Goal: Information Seeking & Learning: Compare options

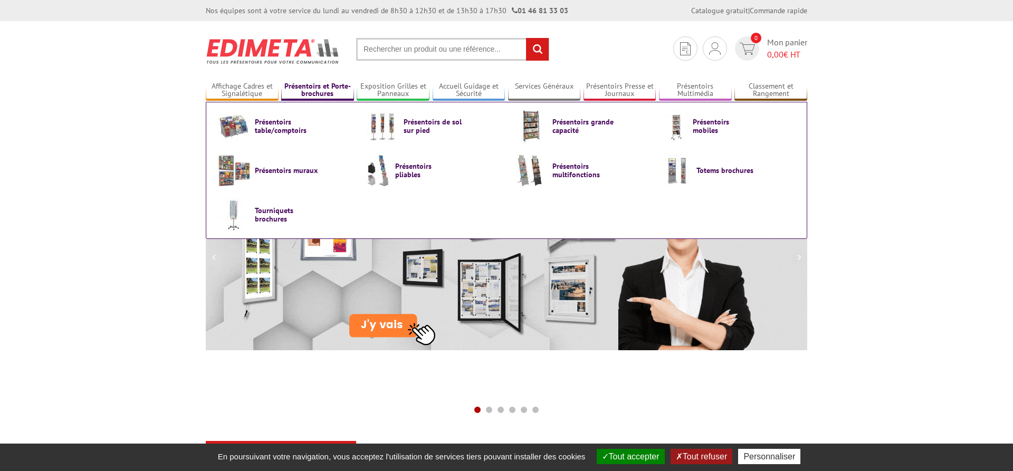
click at [337, 92] on link "Présentoirs et Porte-brochures" at bounding box center [317, 90] width 73 height 17
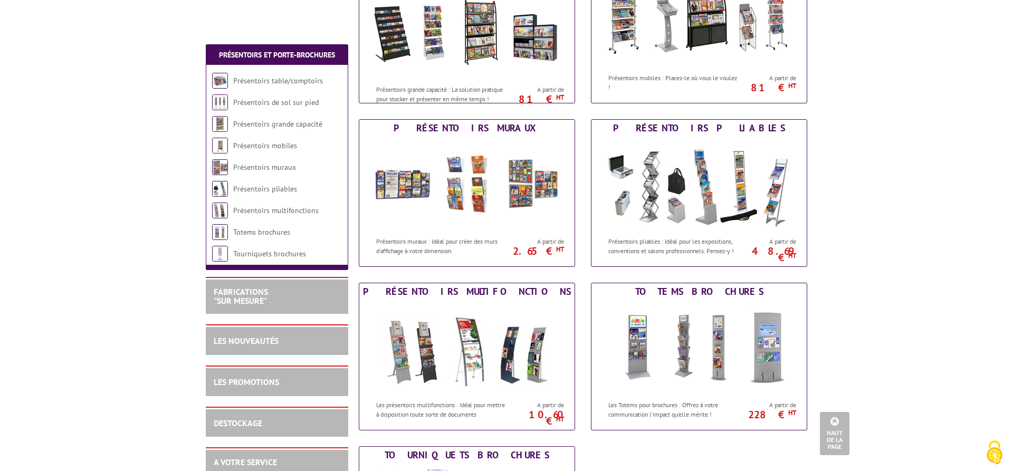
scroll to position [377, 0]
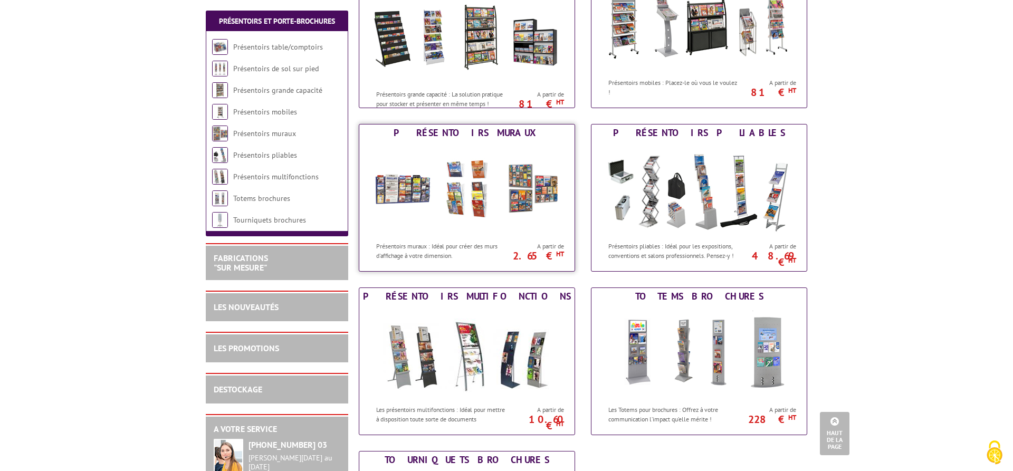
click at [487, 156] on img at bounding box center [466, 188] width 195 height 95
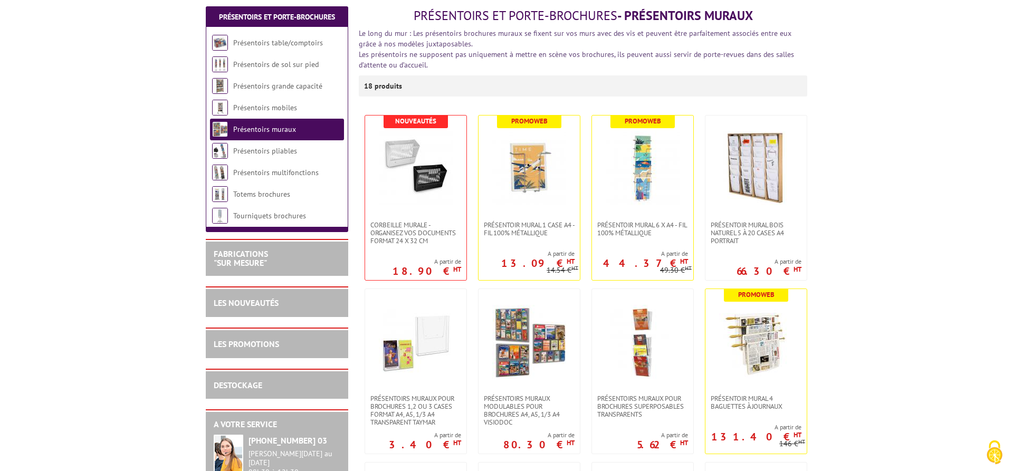
scroll to position [161, 0]
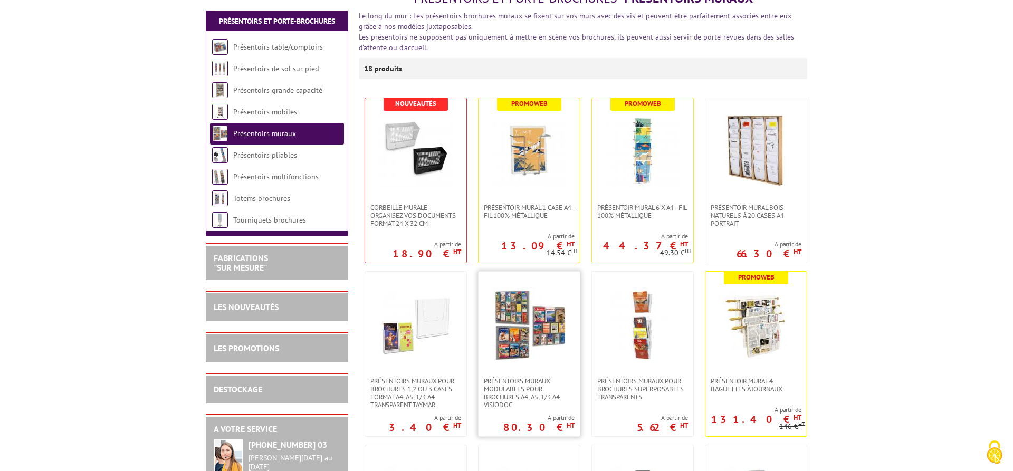
click at [539, 319] on img at bounding box center [529, 325] width 74 height 74
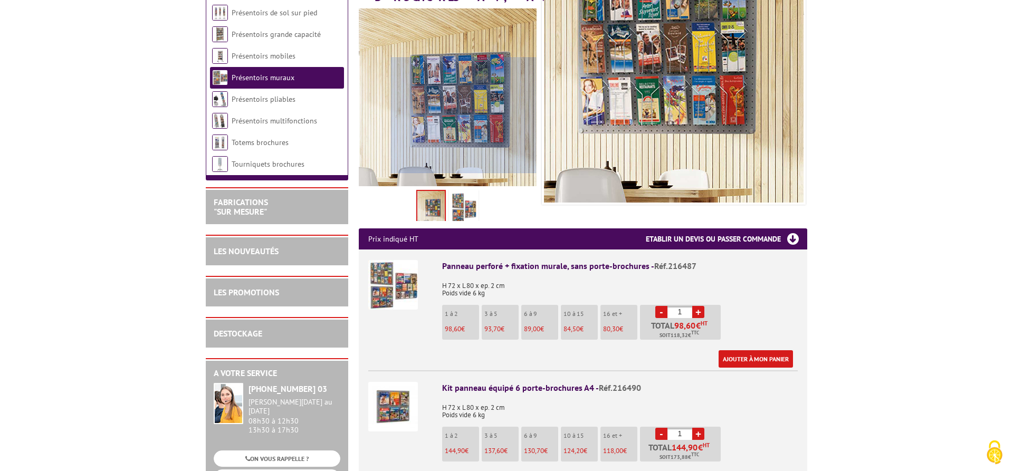
scroll to position [215, 0]
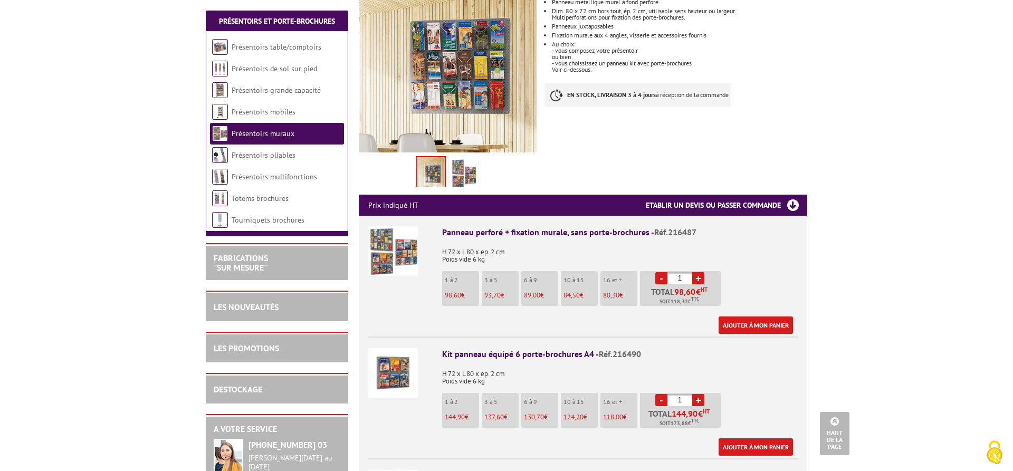
click at [383, 361] on img at bounding box center [393, 373] width 50 height 50
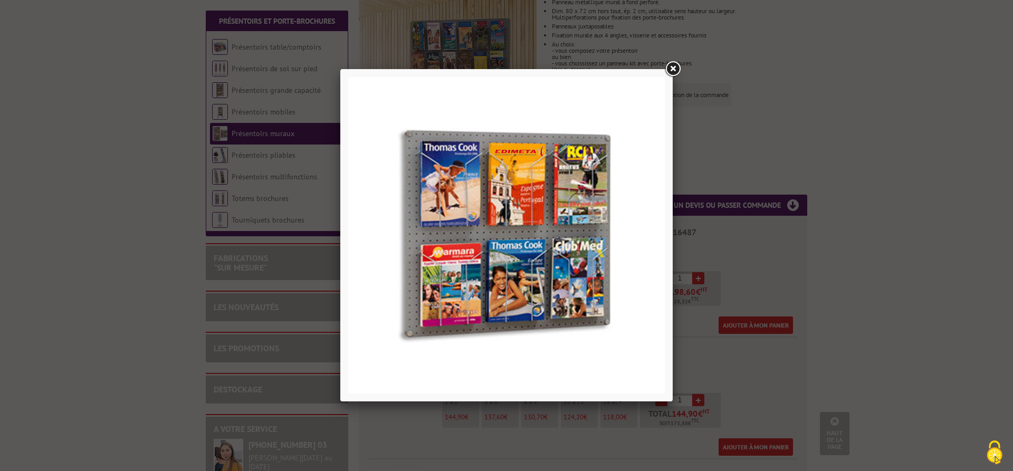
click at [680, 71] on link at bounding box center [672, 69] width 19 height 19
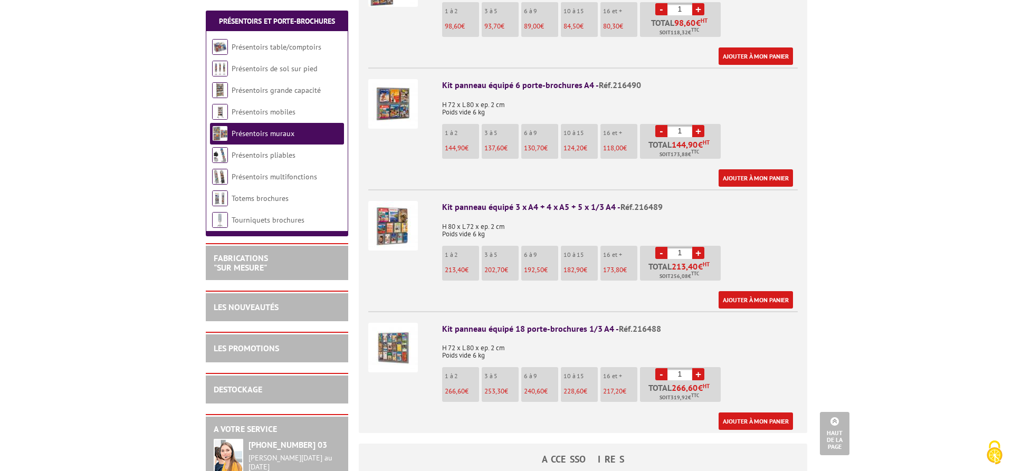
scroll to position [700, 0]
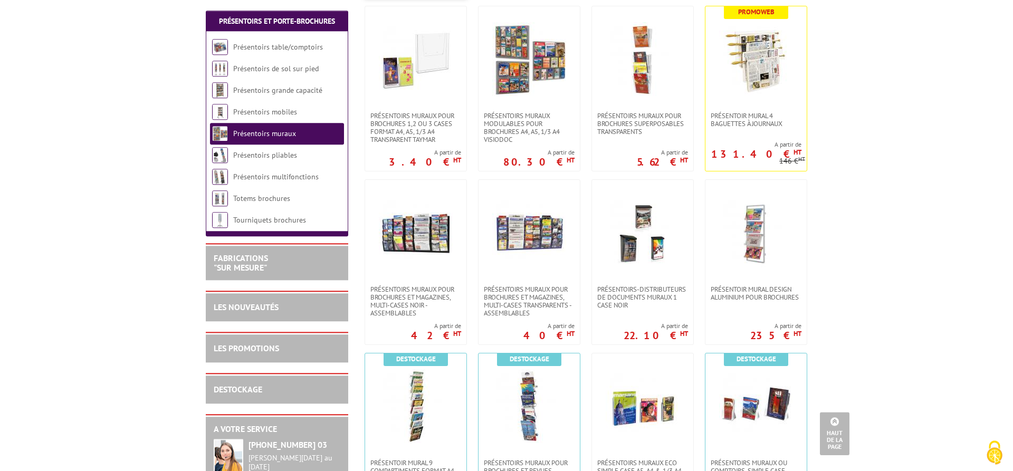
scroll to position [431, 0]
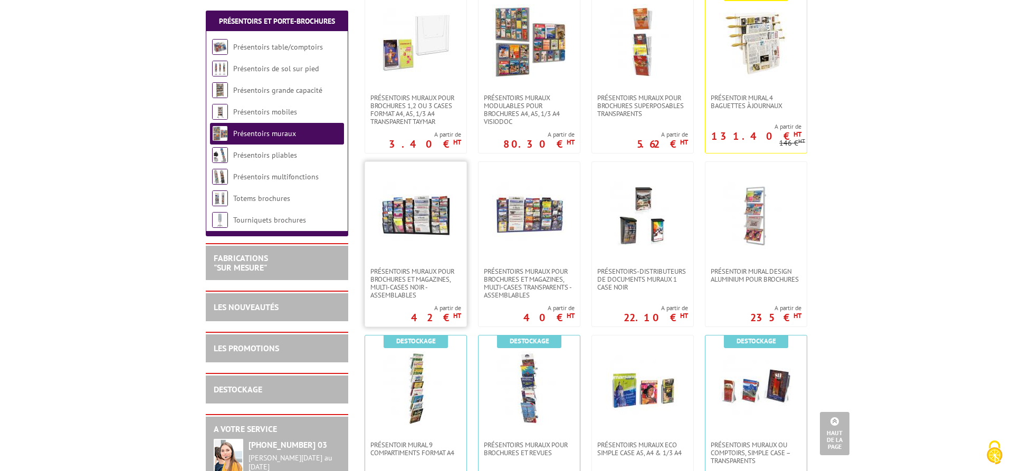
click at [416, 218] on img at bounding box center [416, 215] width 74 height 74
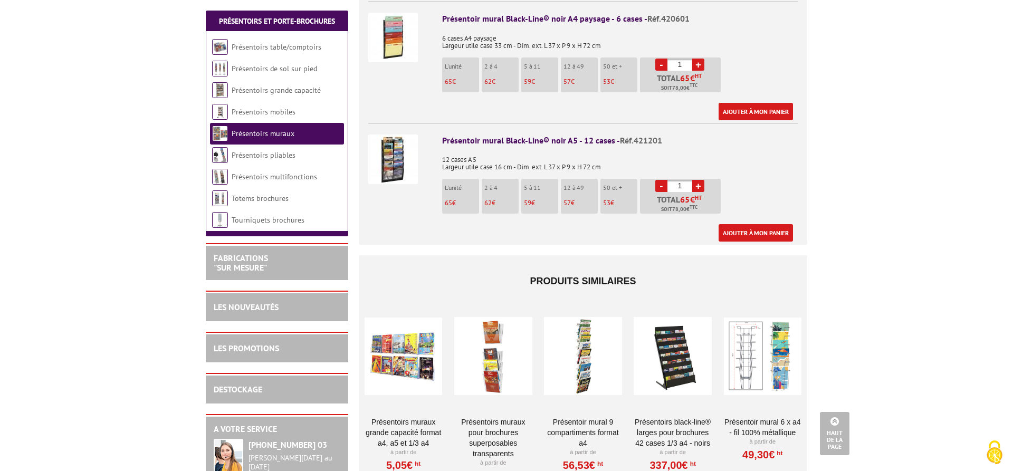
scroll to position [915, 0]
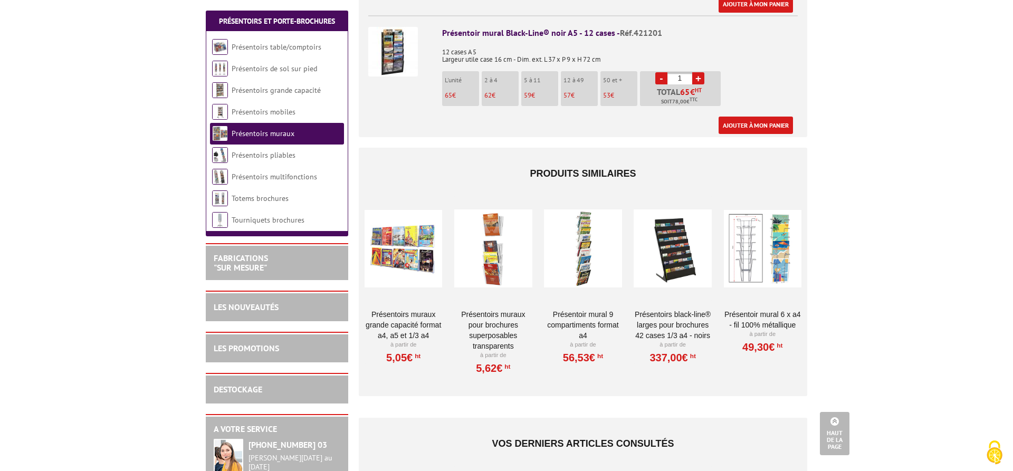
click at [482, 235] on div at bounding box center [493, 249] width 78 height 106
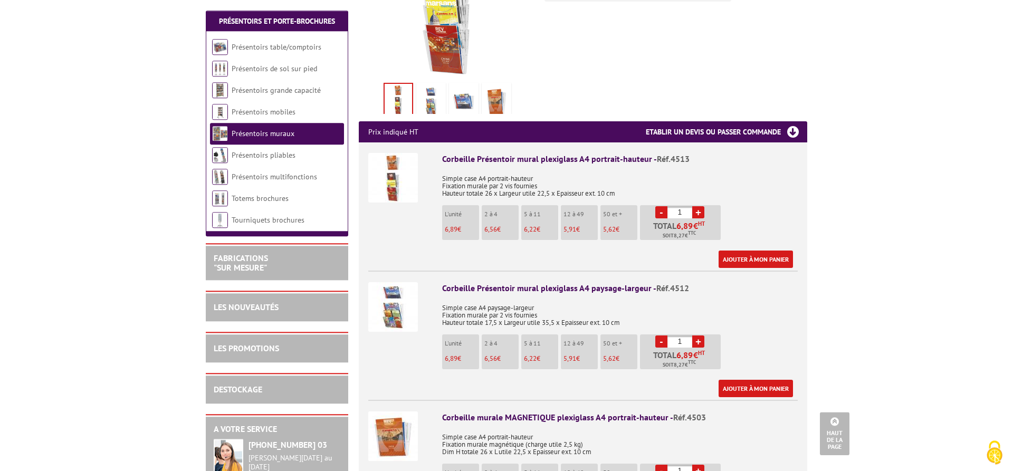
scroll to position [269, 0]
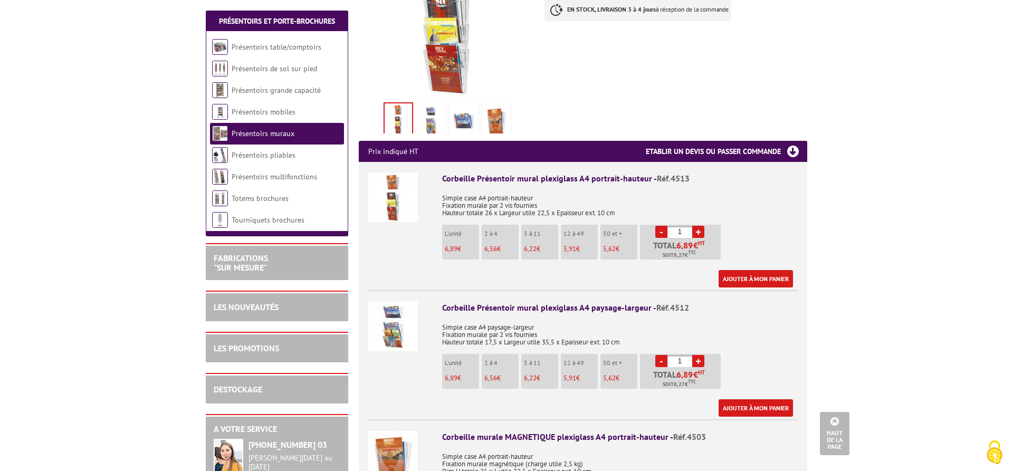
click at [392, 192] on img at bounding box center [393, 198] width 50 height 50
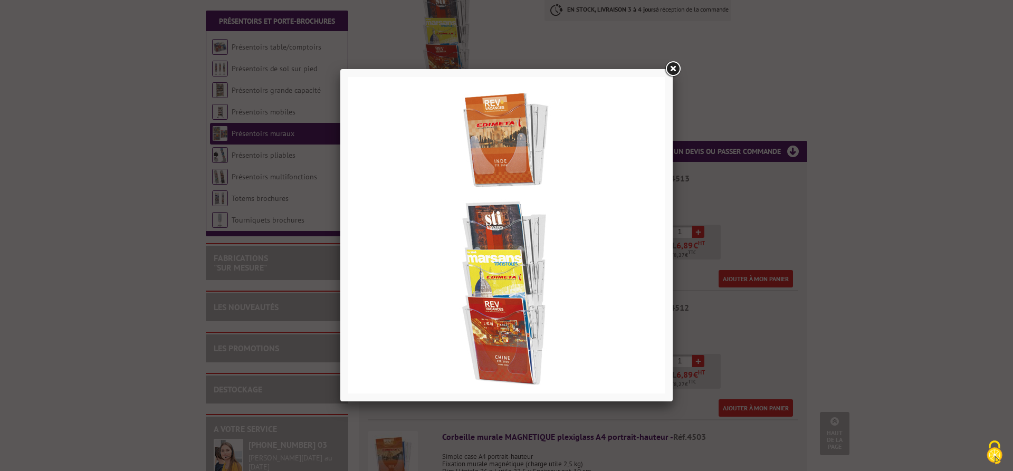
click at [669, 73] on link at bounding box center [672, 69] width 19 height 19
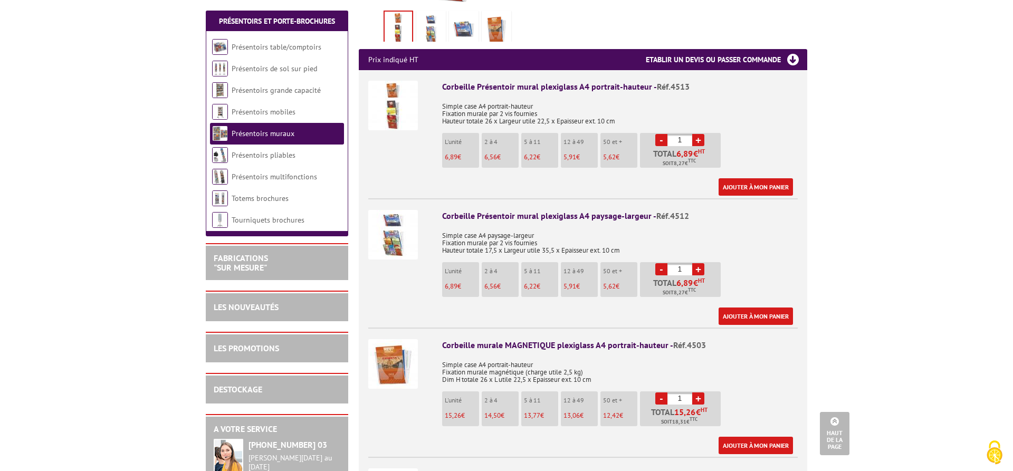
scroll to position [431, 0]
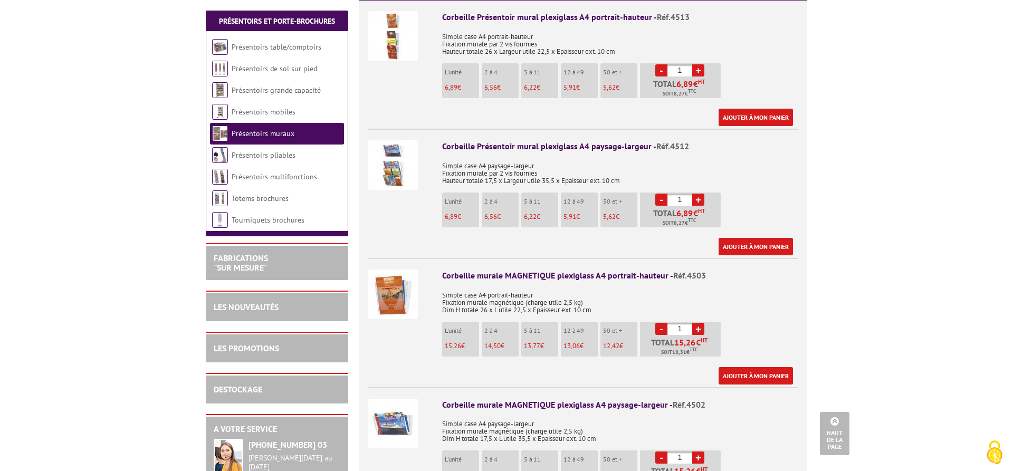
click at [390, 150] on img at bounding box center [393, 165] width 50 height 50
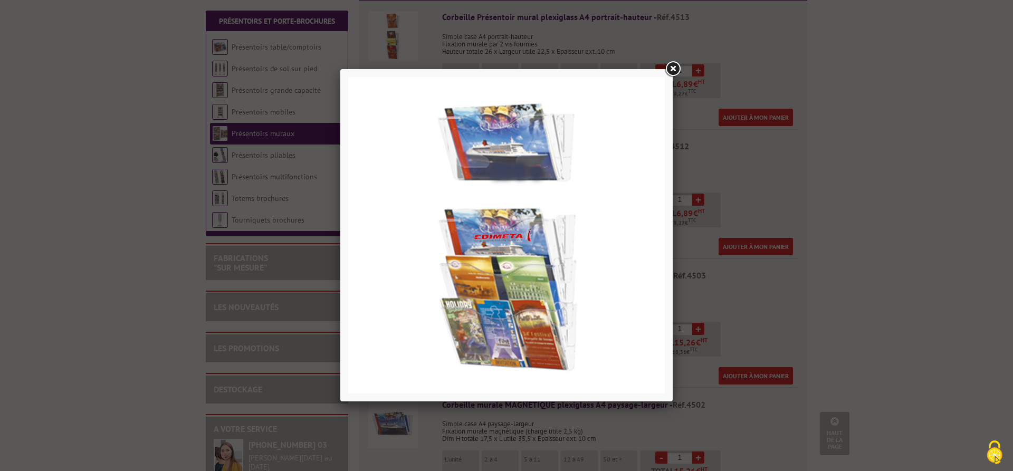
click at [673, 69] on link at bounding box center [672, 69] width 19 height 19
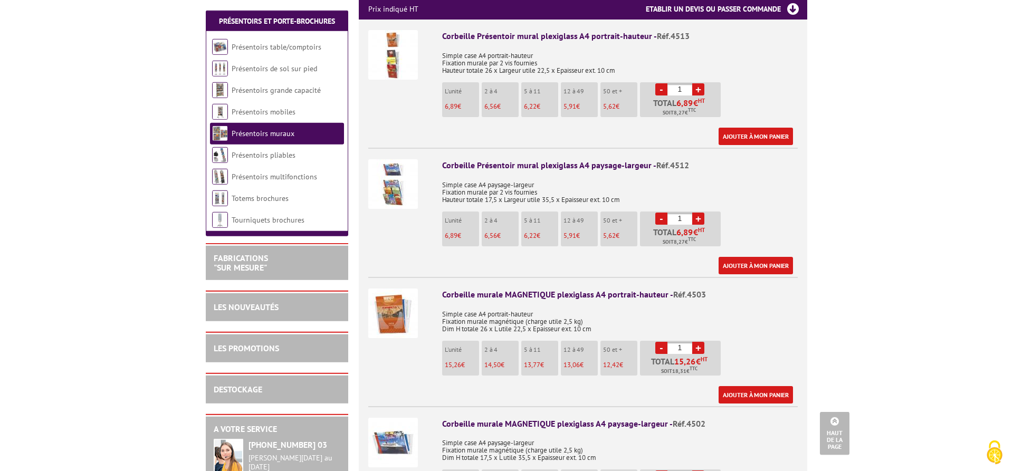
scroll to position [269, 0]
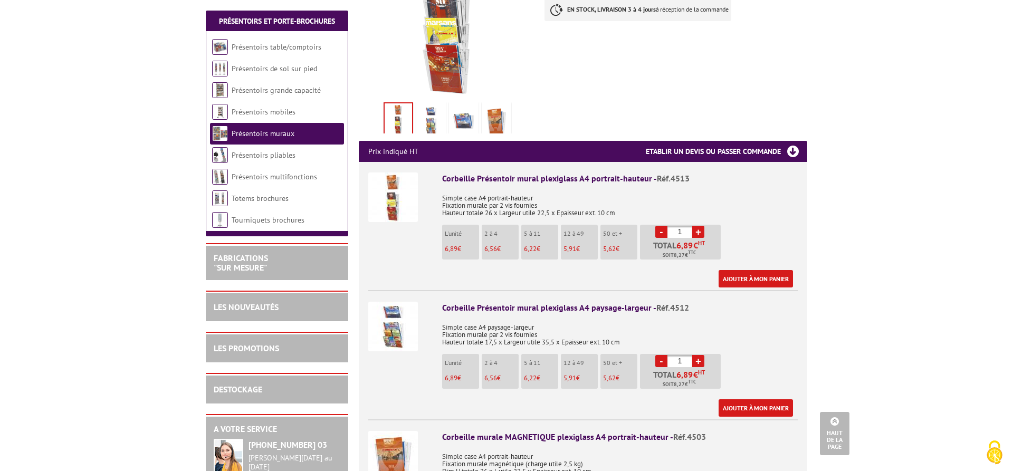
drag, startPoint x: 684, startPoint y: 218, endPoint x: 668, endPoint y: 219, distance: 16.9
click at [668, 226] on input "1" at bounding box center [680, 232] width 25 height 12
type input "8"
click at [392, 179] on img at bounding box center [393, 198] width 50 height 50
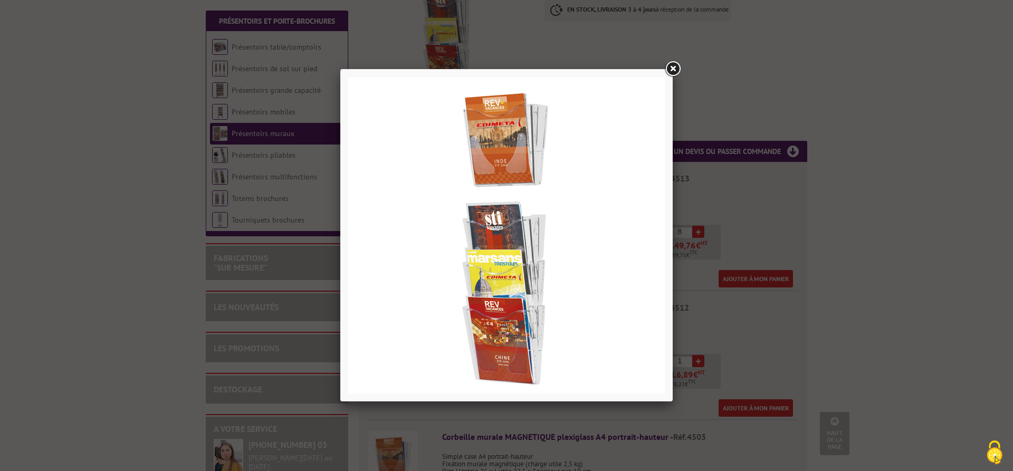
click at [673, 71] on link at bounding box center [672, 69] width 19 height 19
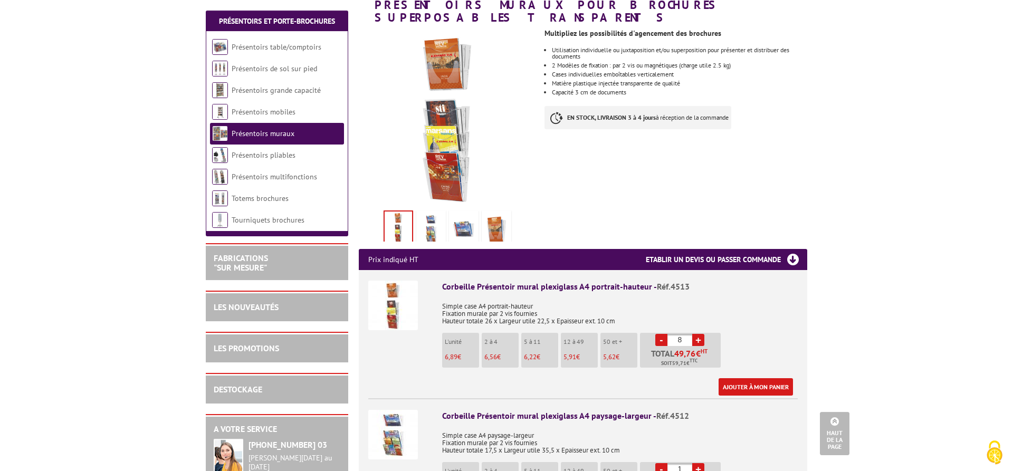
scroll to position [108, 0]
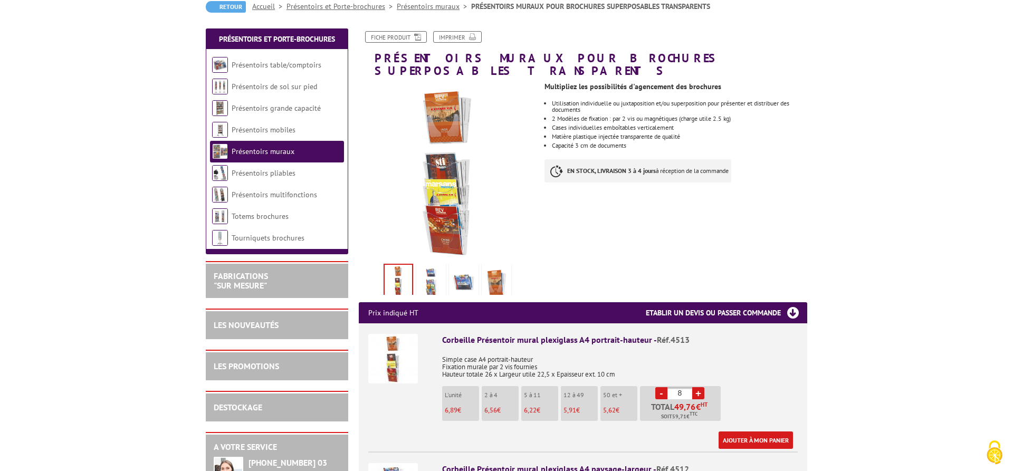
click at [279, 153] on link "Présentoirs muraux" at bounding box center [263, 151] width 63 height 9
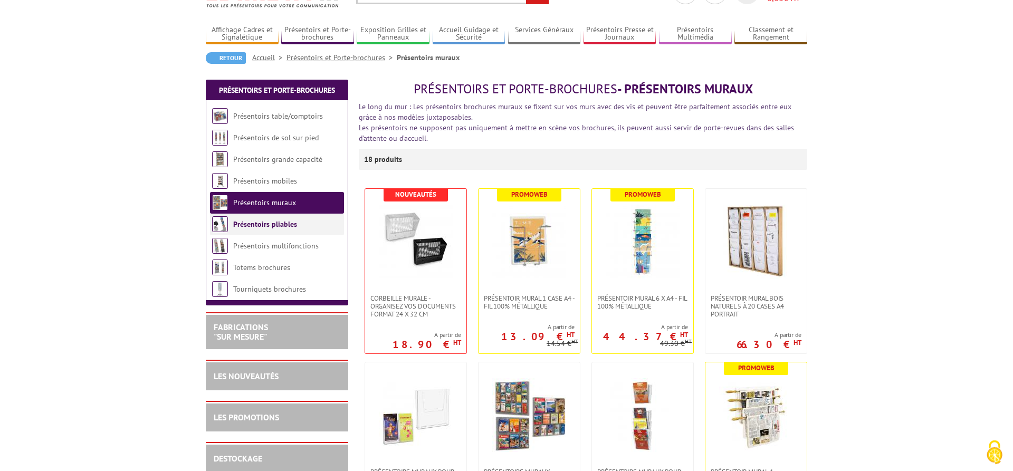
scroll to position [54, 0]
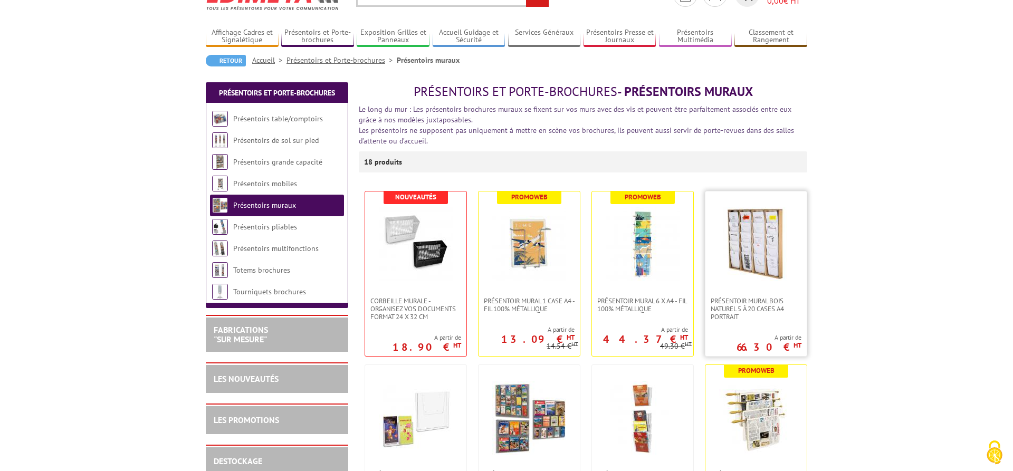
click at [751, 243] on img at bounding box center [756, 244] width 74 height 74
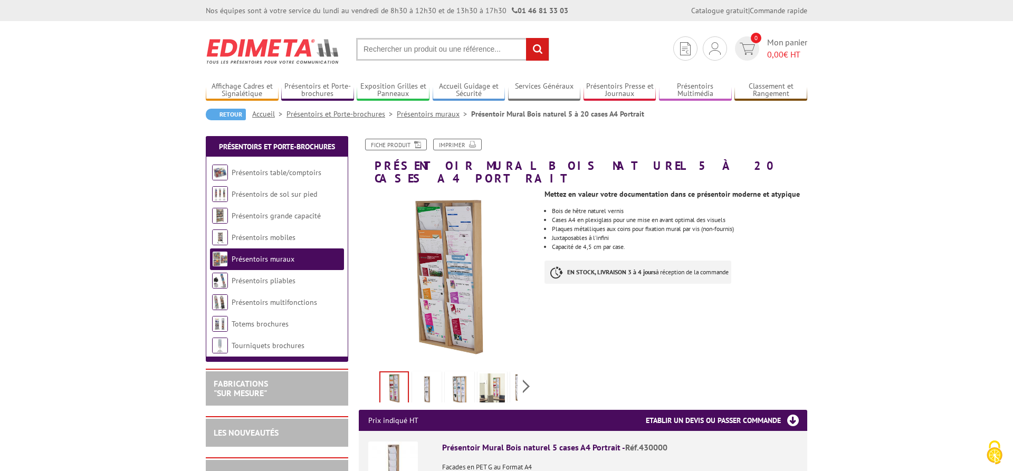
click at [421, 115] on link "Présentoirs muraux" at bounding box center [434, 113] width 74 height 9
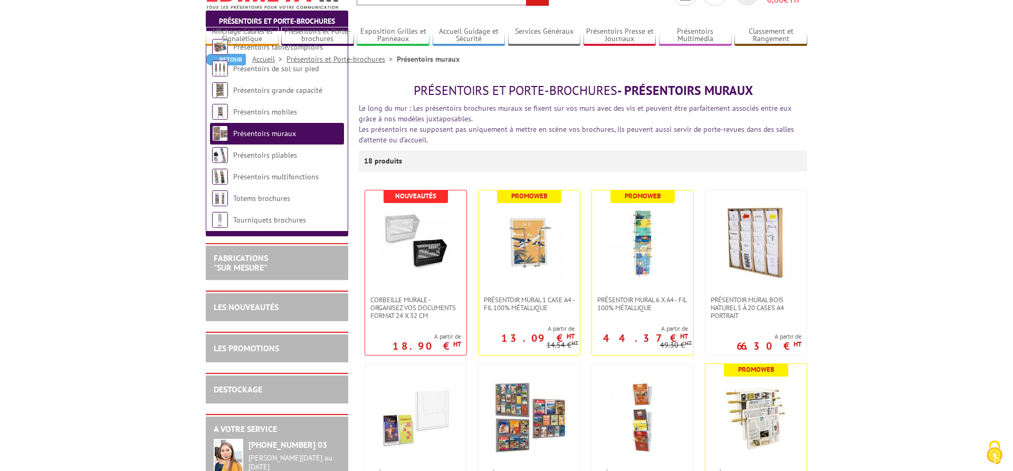
scroll to position [161, 0]
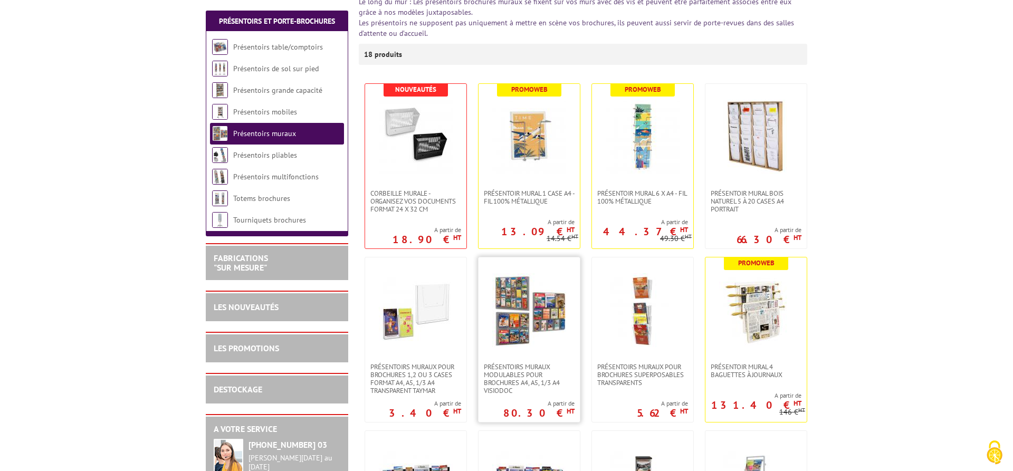
click at [526, 308] on img at bounding box center [529, 310] width 74 height 74
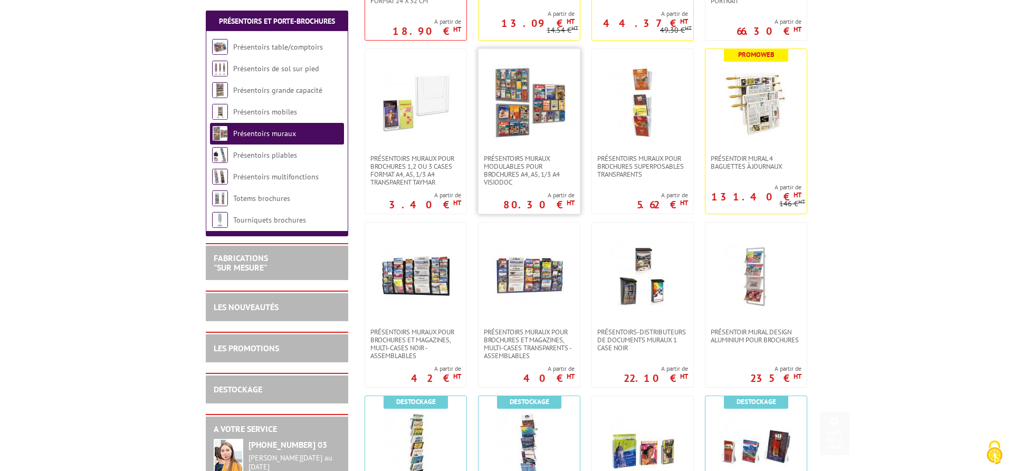
scroll to position [431, 0]
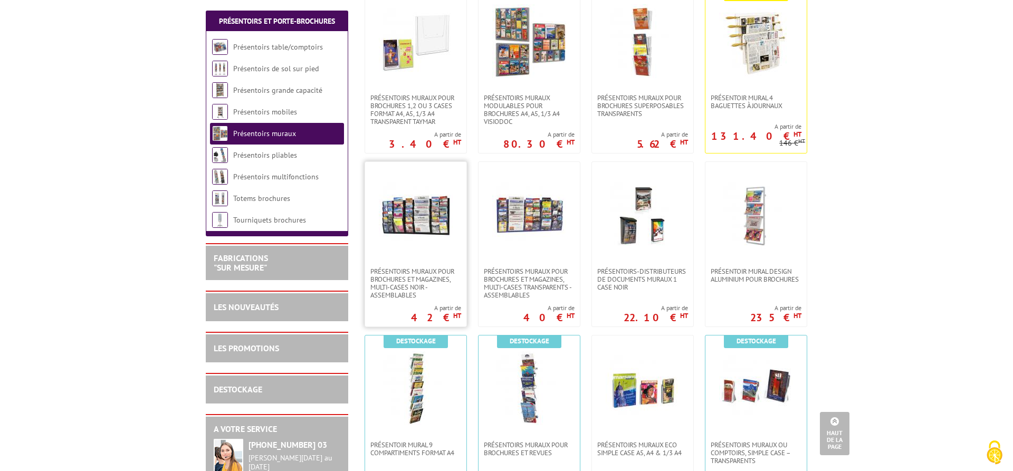
click at [433, 224] on img at bounding box center [416, 215] width 74 height 74
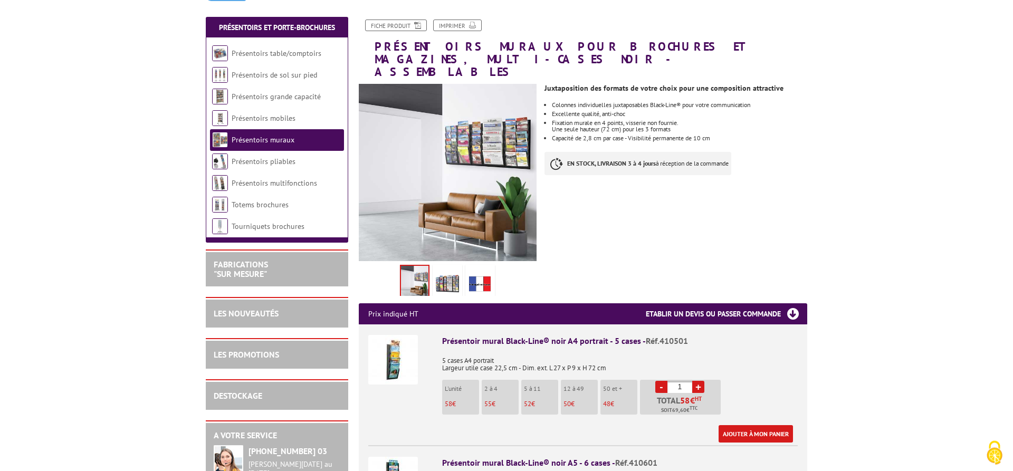
scroll to position [161, 0]
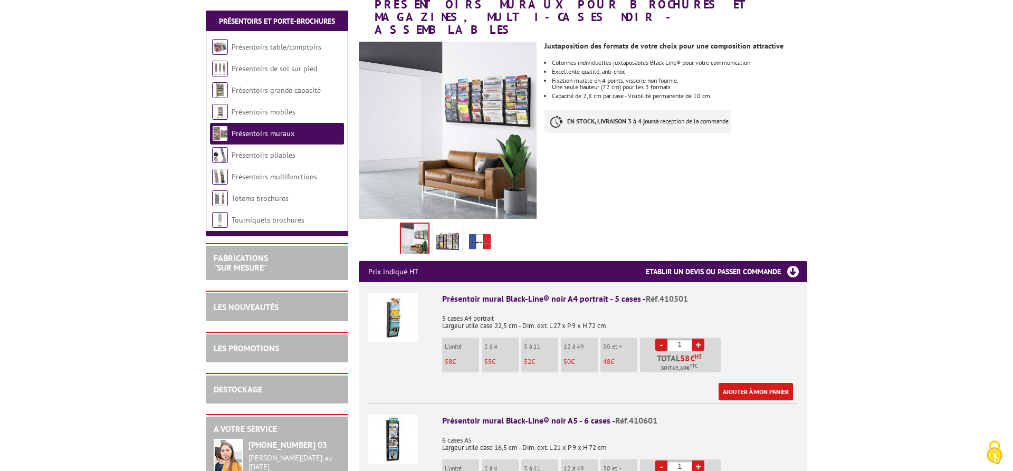
click at [394, 308] on img at bounding box center [393, 318] width 50 height 50
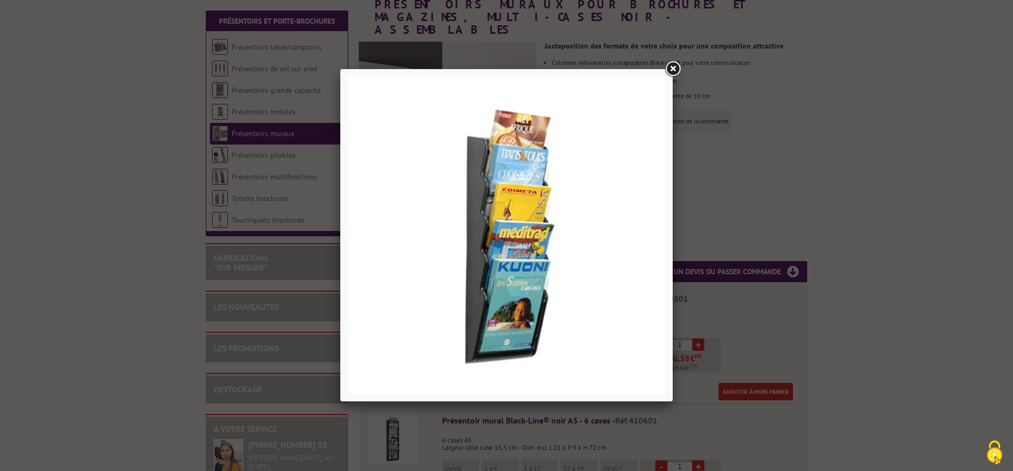
click at [672, 74] on link at bounding box center [672, 69] width 19 height 19
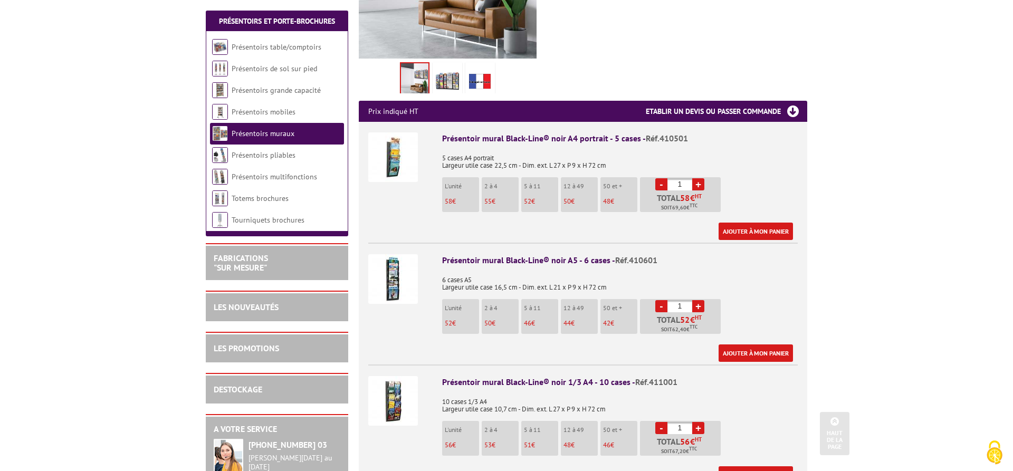
scroll to position [323, 0]
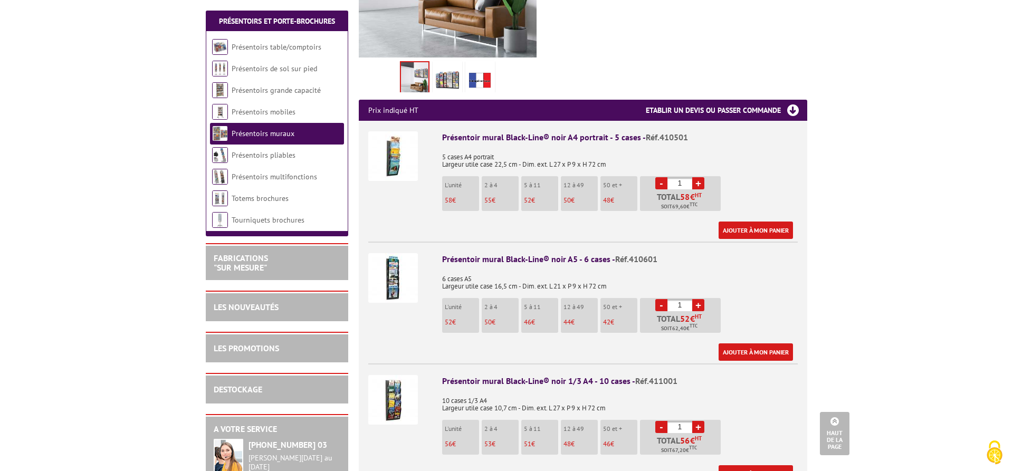
click at [395, 277] on img at bounding box center [393, 278] width 50 height 50
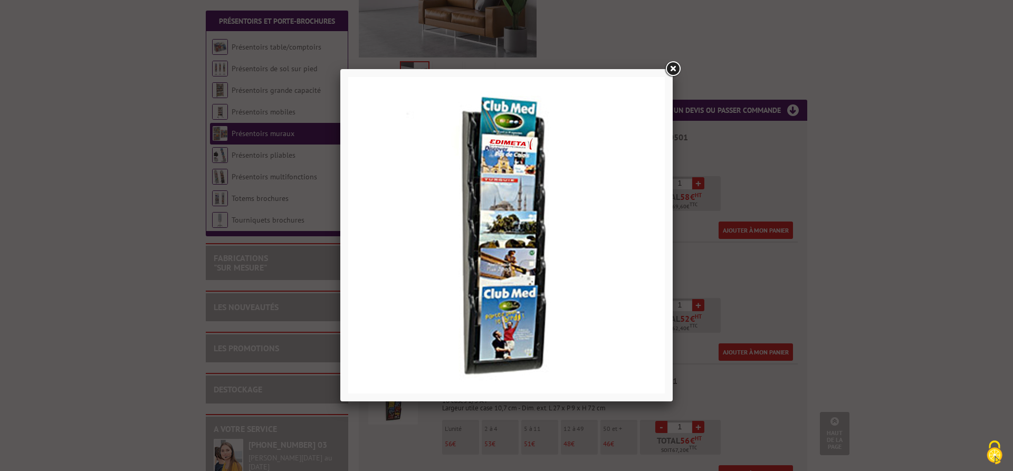
click at [669, 71] on link at bounding box center [672, 69] width 19 height 19
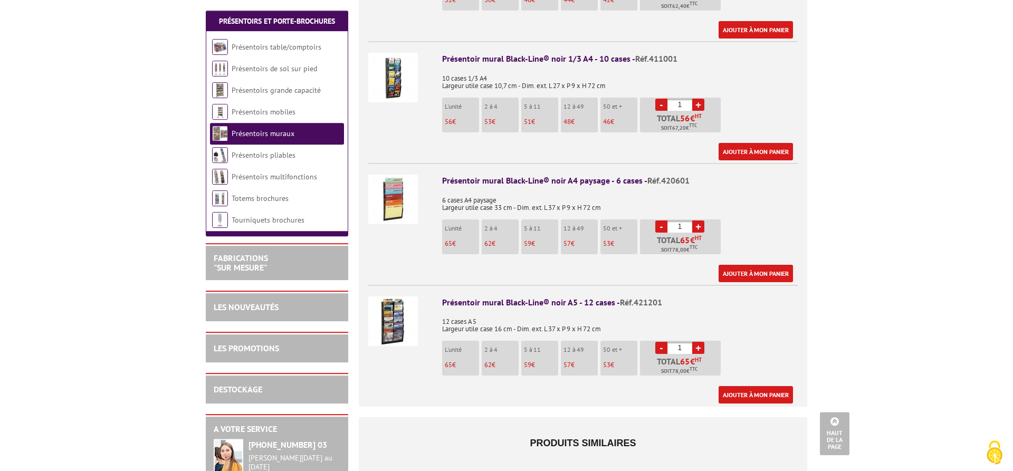
scroll to position [646, 0]
click at [389, 183] on img at bounding box center [393, 199] width 50 height 50
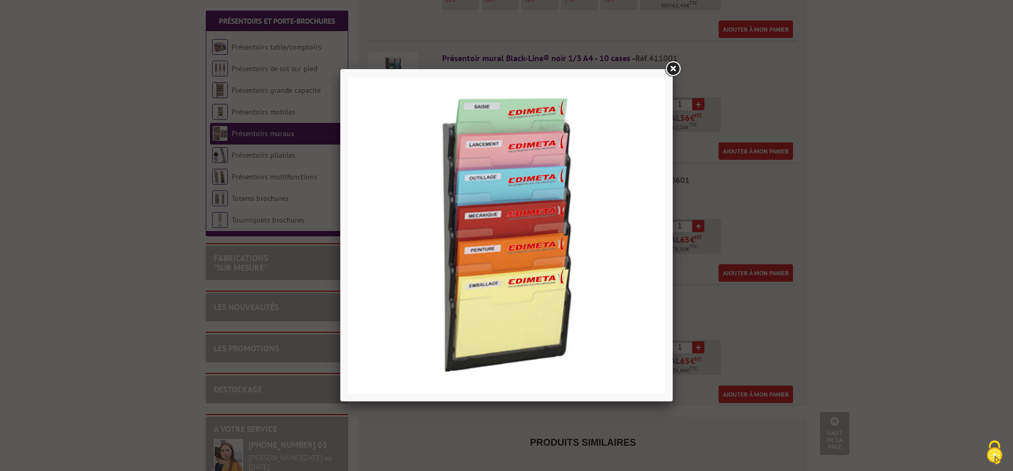
click at [667, 71] on link at bounding box center [672, 69] width 19 height 19
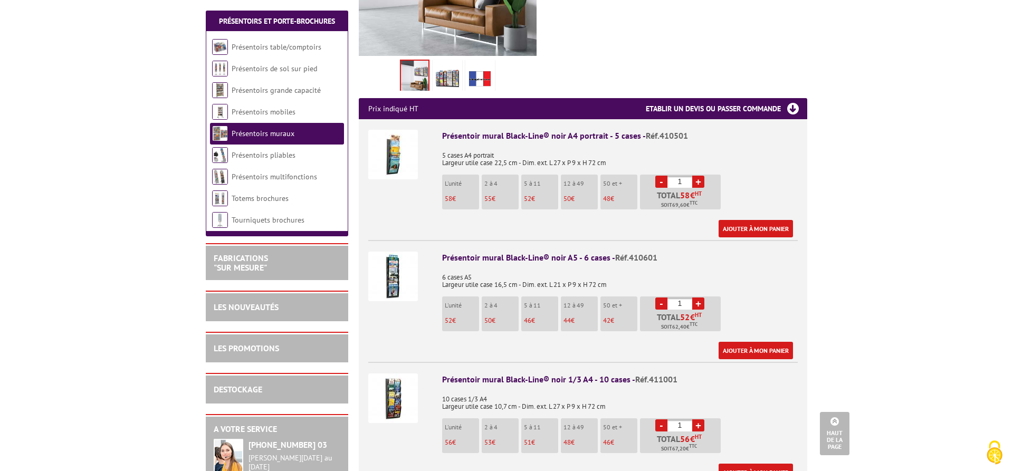
scroll to position [323, 0]
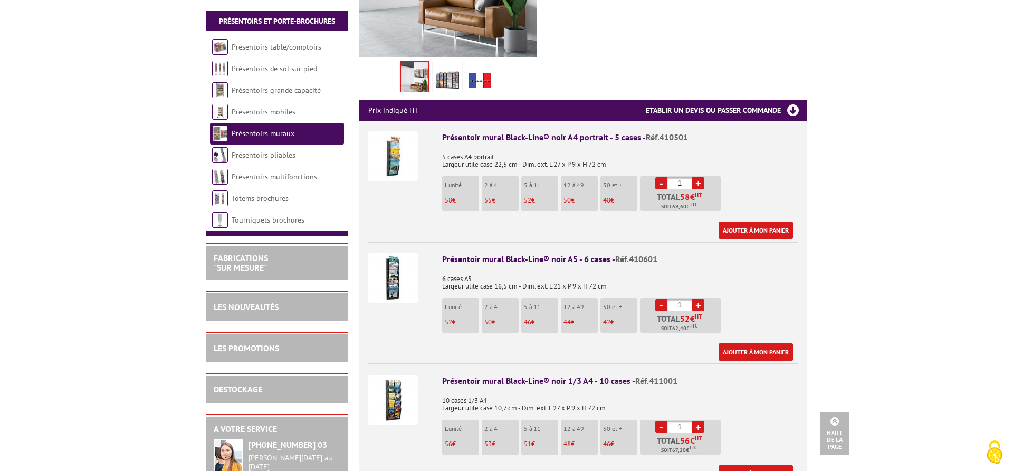
click at [385, 140] on img at bounding box center [393, 156] width 50 height 50
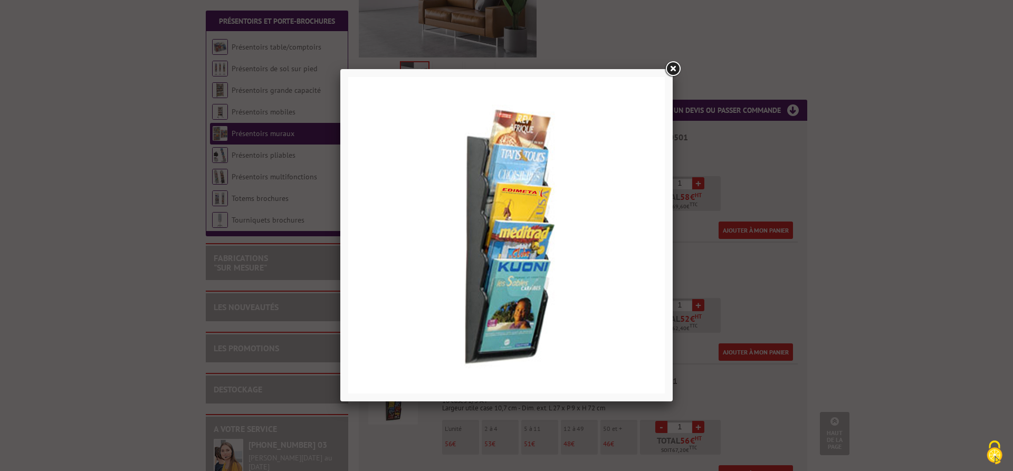
click at [672, 75] on link at bounding box center [672, 69] width 19 height 19
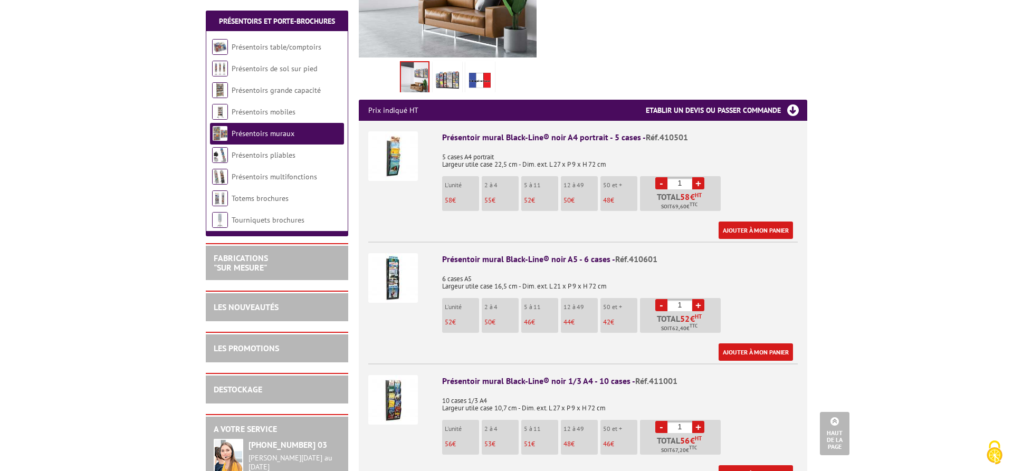
click at [696, 177] on link "+" at bounding box center [698, 183] width 12 height 12
type input "2"
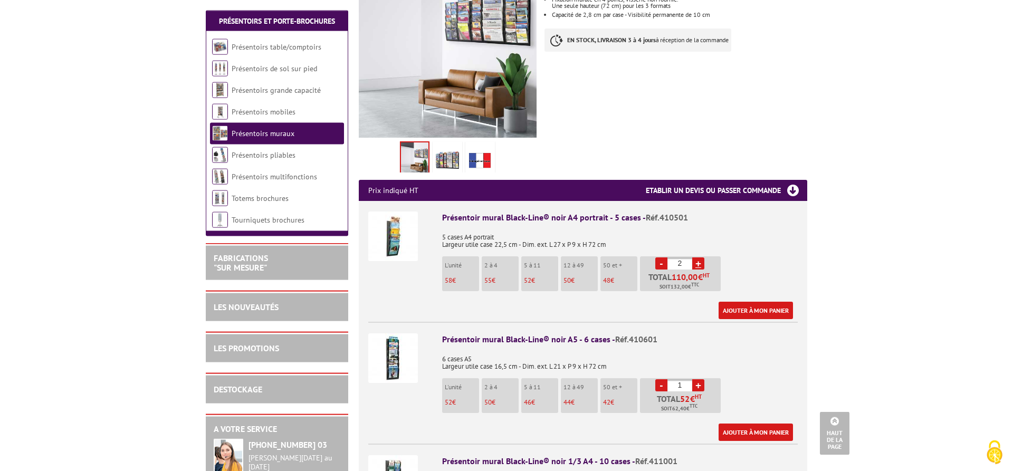
scroll to position [215, 0]
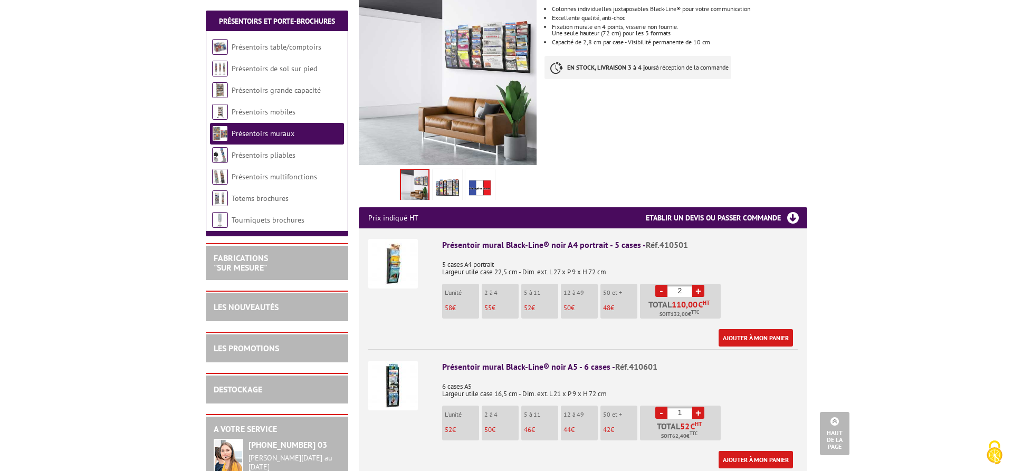
click at [301, 392] on div "DESTOCKAGE" at bounding box center [277, 390] width 127 height 12
click at [242, 393] on link "DESTOCKAGE" at bounding box center [238, 389] width 49 height 11
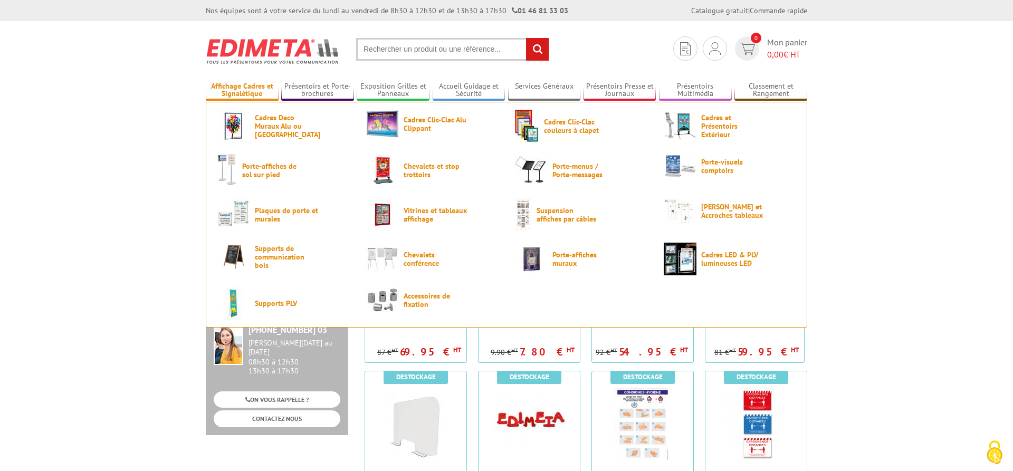
click at [248, 93] on link "Affichage Cadres et Signalétique" at bounding box center [242, 90] width 73 height 17
click at [243, 122] on img at bounding box center [233, 126] width 33 height 33
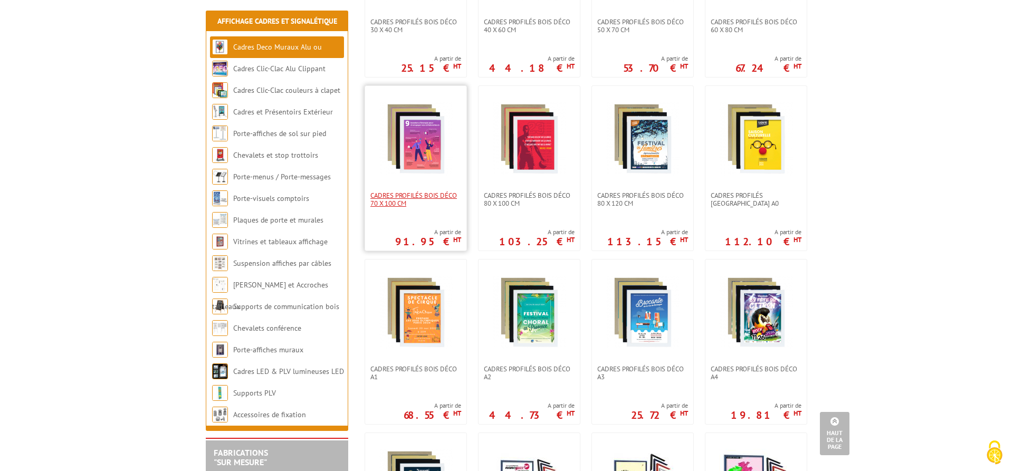
scroll to position [377, 0]
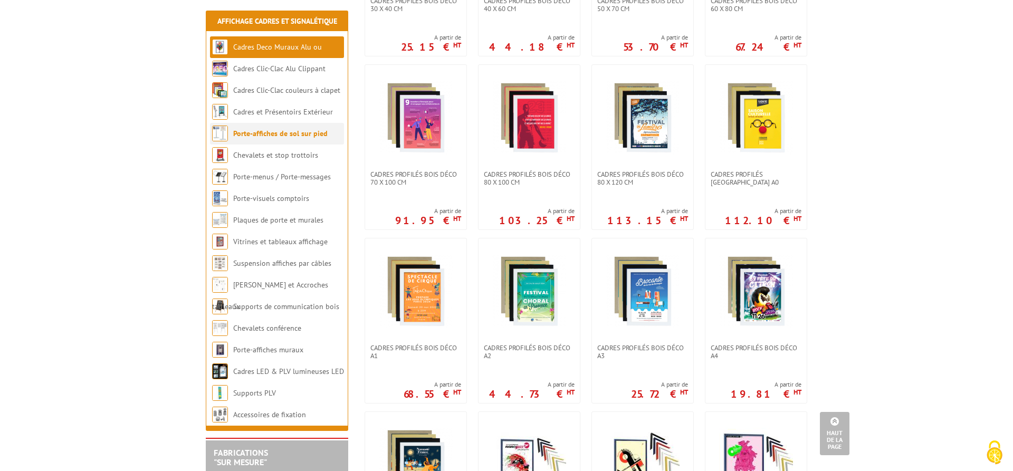
click at [270, 134] on link "Porte-affiches de sol sur pied" at bounding box center [280, 133] width 94 height 9
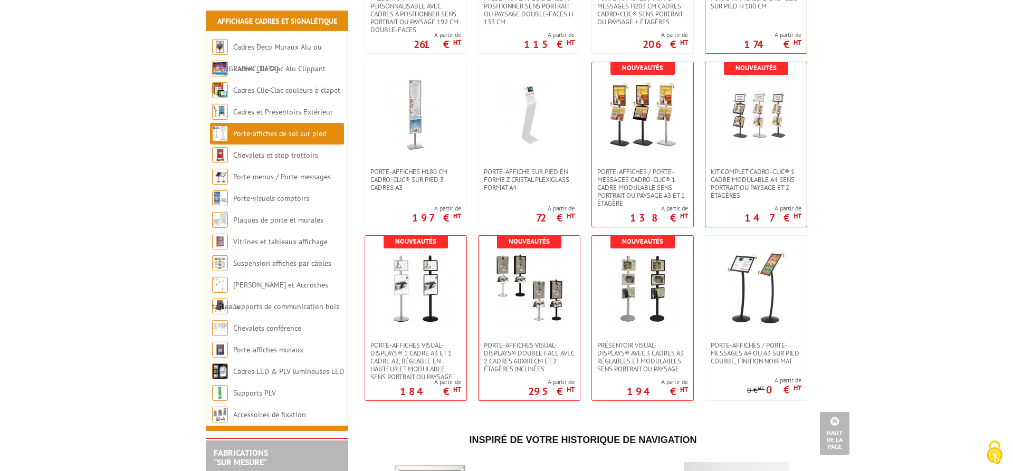
scroll to position [1830, 0]
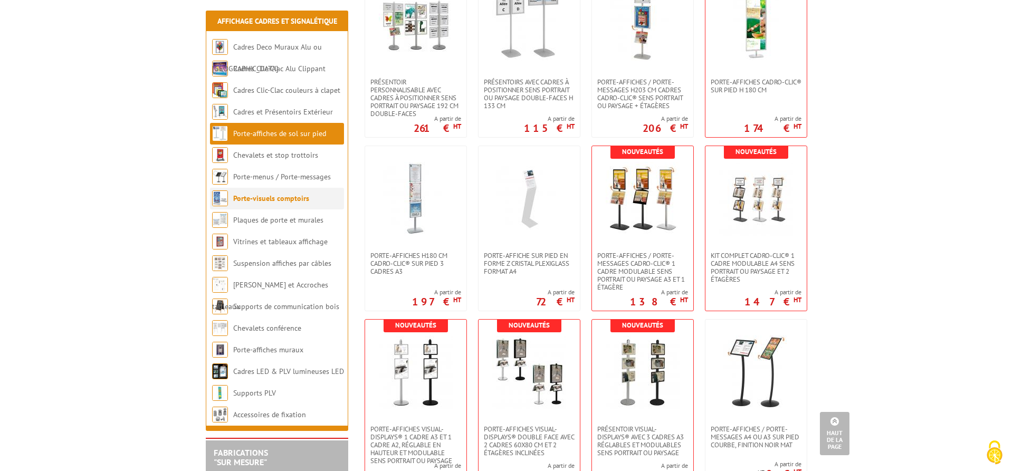
click at [275, 197] on link "Porte-visuels comptoirs" at bounding box center [271, 198] width 76 height 9
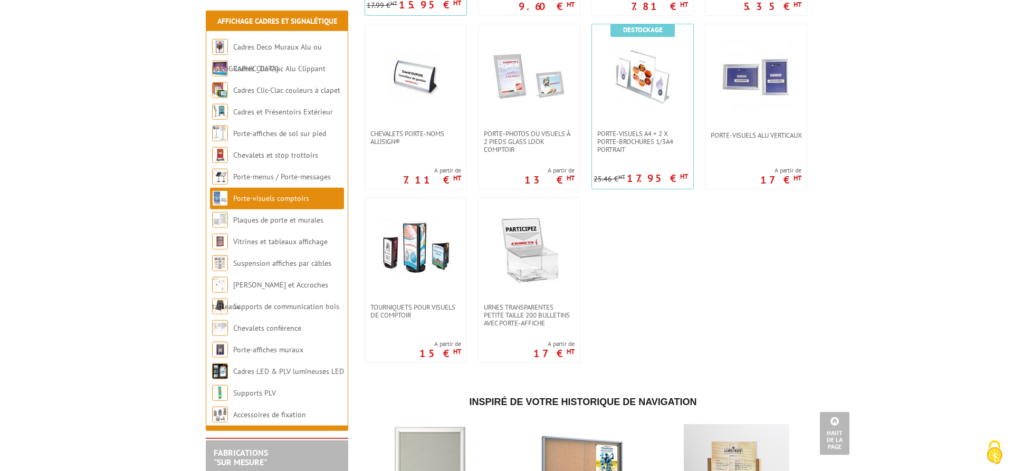
scroll to position [969, 0]
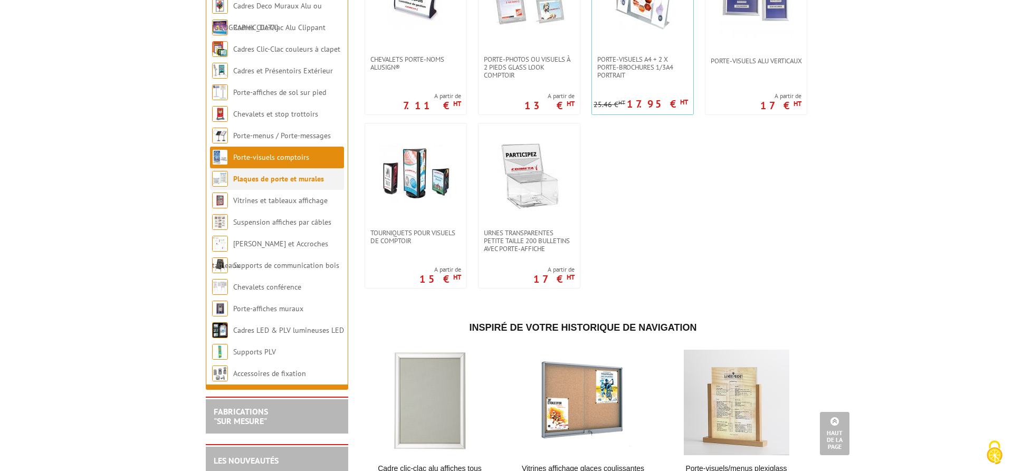
click at [238, 184] on link "Plaques de porte et murales" at bounding box center [278, 178] width 91 height 9
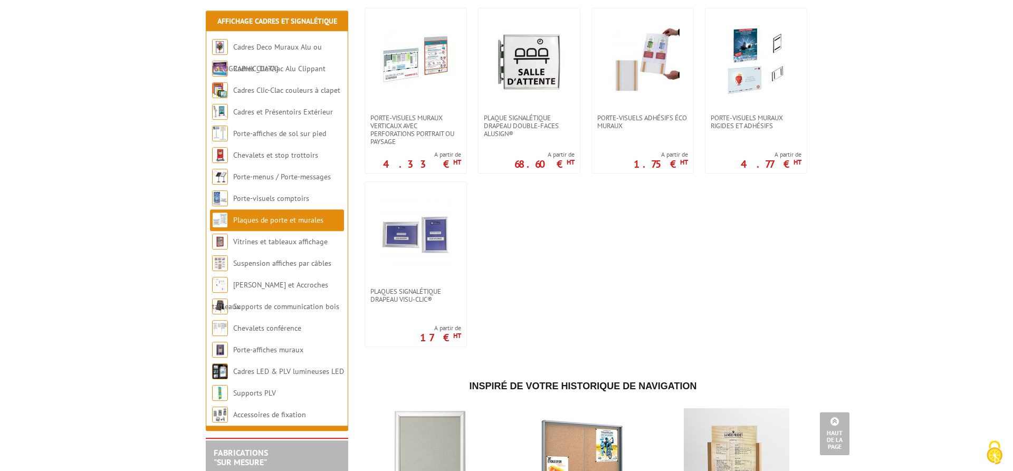
scroll to position [646, 0]
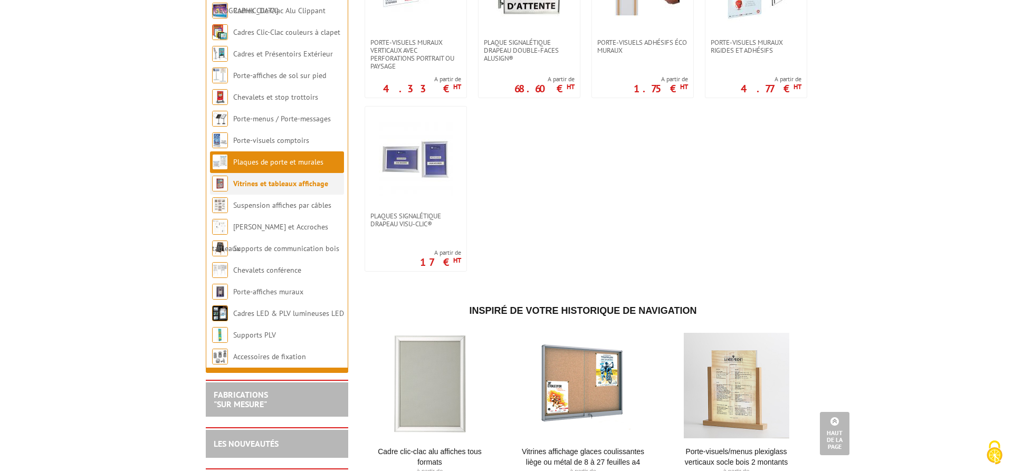
click at [277, 188] on link "Vitrines et tableaux affichage" at bounding box center [280, 183] width 95 height 9
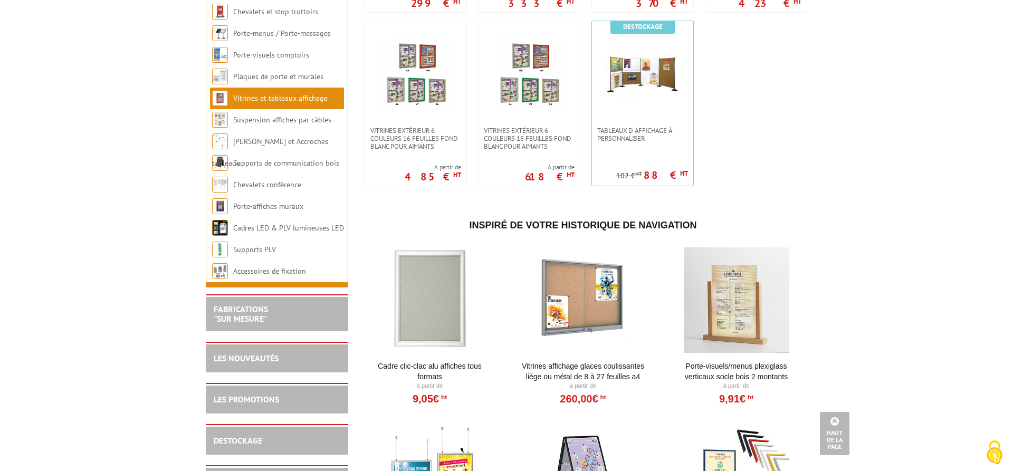
scroll to position [1130, 0]
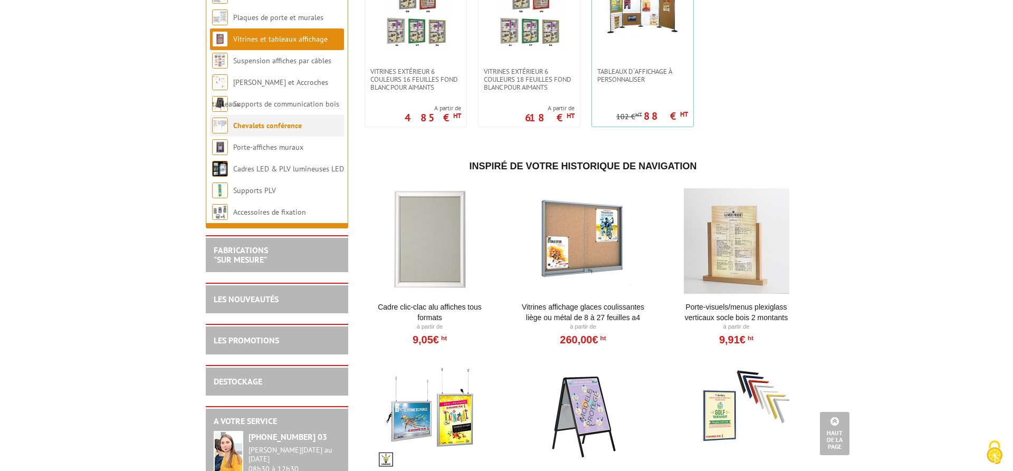
click at [278, 130] on link "Chevalets conférence" at bounding box center [267, 125] width 69 height 9
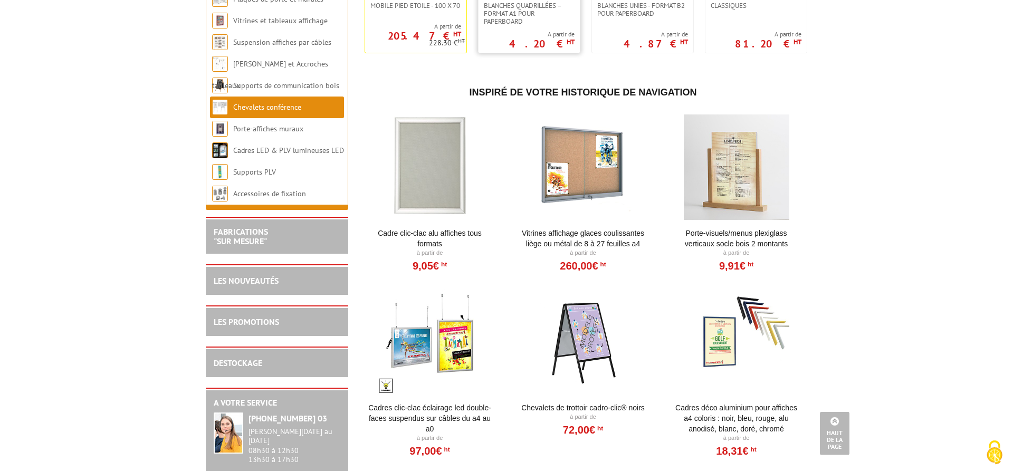
scroll to position [323, 0]
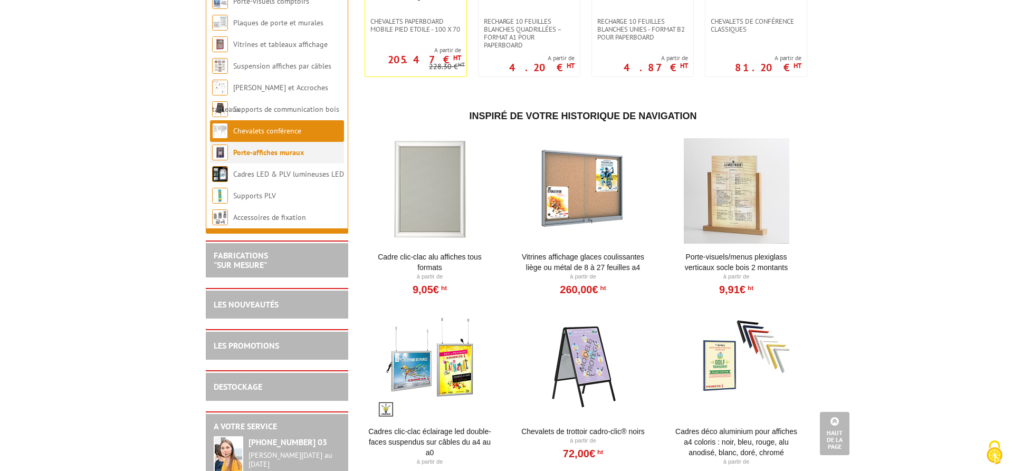
click at [274, 158] on li "Porte-affiches muraux" at bounding box center [277, 153] width 134 height 22
click at [268, 156] on link "Porte-affiches muraux" at bounding box center [268, 152] width 71 height 9
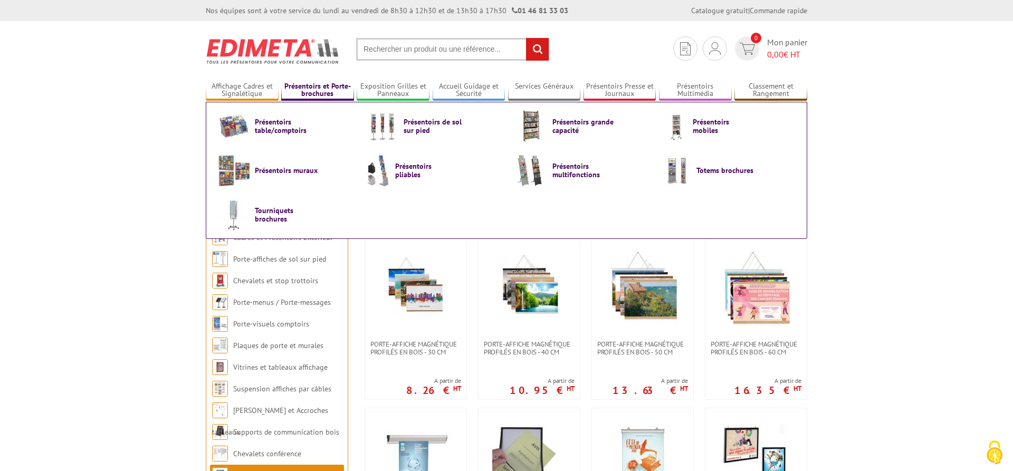
click at [303, 91] on link "Présentoirs et Porte-brochures" at bounding box center [317, 90] width 73 height 17
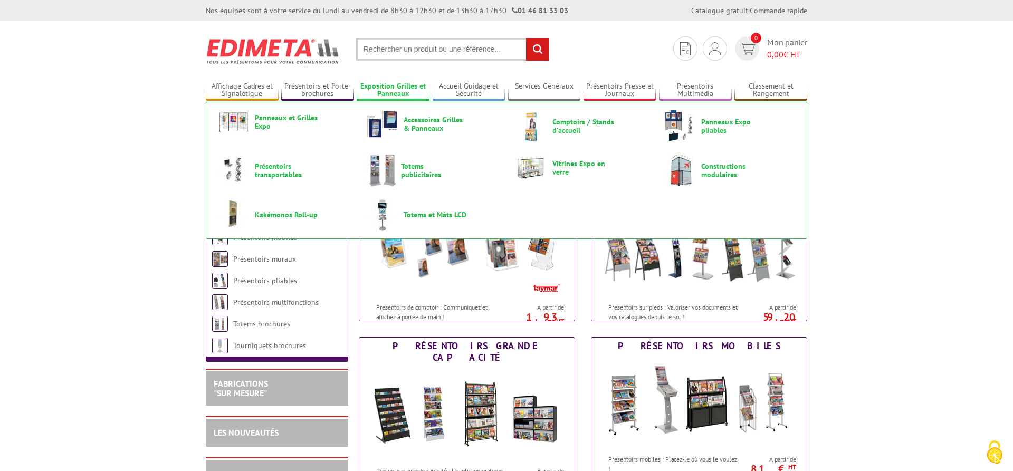
click at [392, 94] on link "Exposition Grilles et Panneaux" at bounding box center [393, 90] width 73 height 17
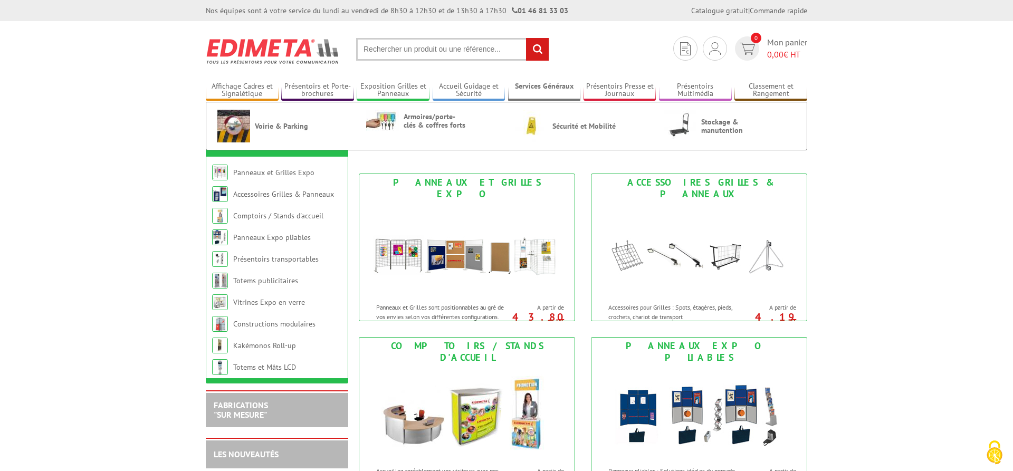
click at [541, 87] on link "Services Généraux" at bounding box center [544, 90] width 73 height 17
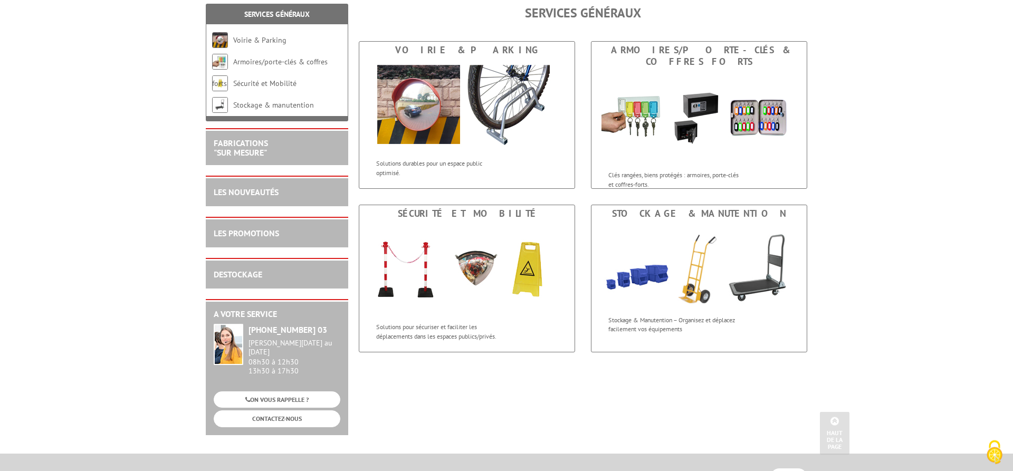
scroll to position [54, 0]
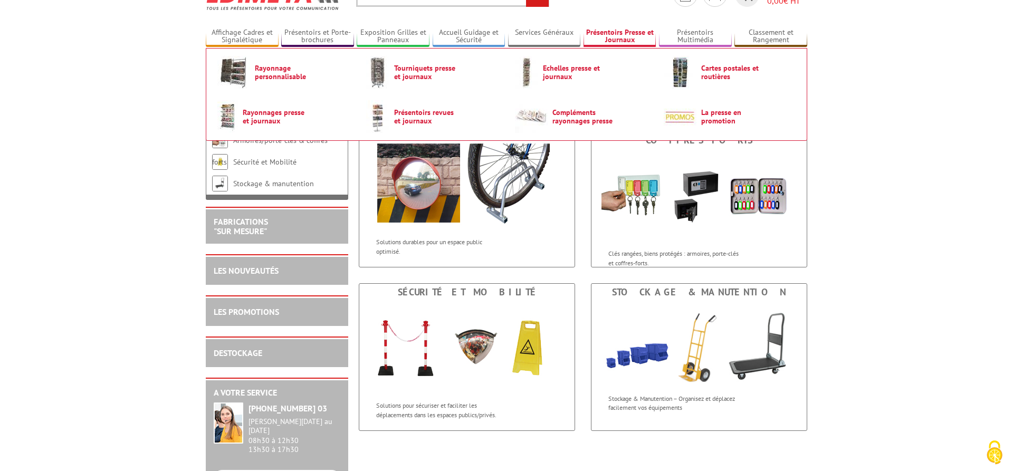
click at [616, 36] on link "Présentoirs Presse et Journaux" at bounding box center [620, 36] width 73 height 17
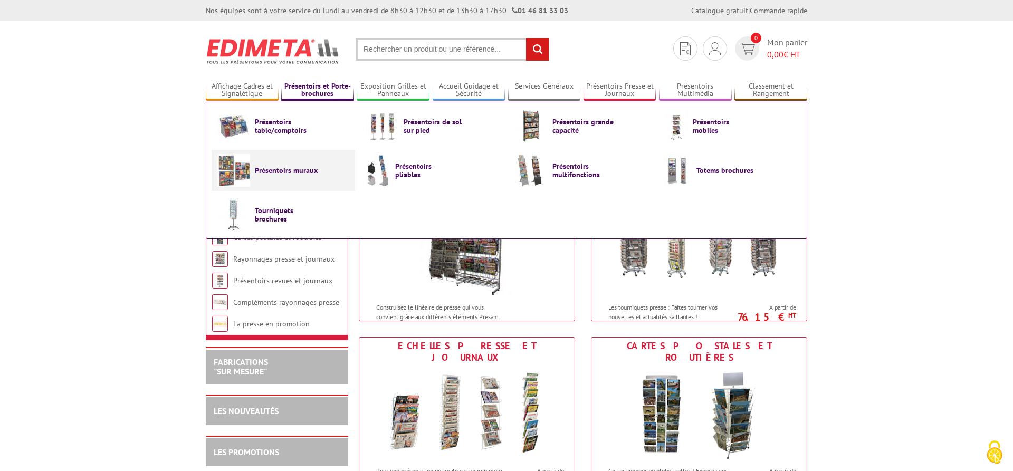
click at [290, 174] on span "Présentoirs muraux" at bounding box center [286, 170] width 63 height 8
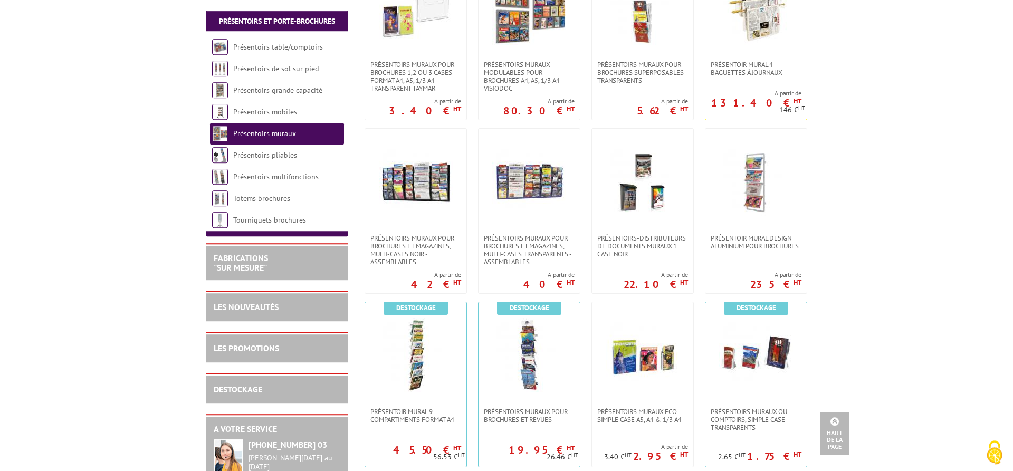
scroll to position [538, 0]
